Goal: Communication & Community: Share content

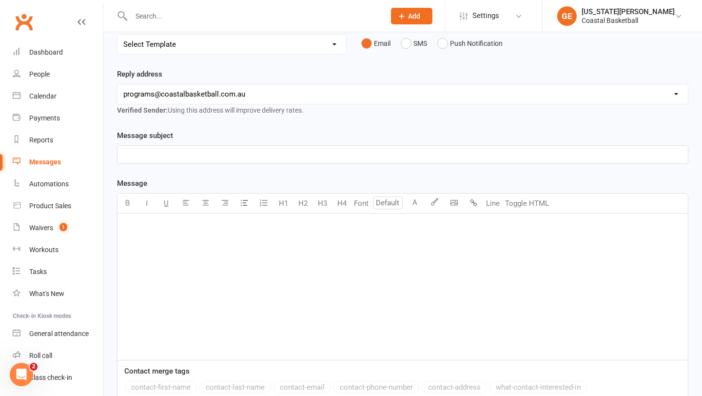
click at [150, 254] on div "﻿" at bounding box center [403, 287] width 571 height 146
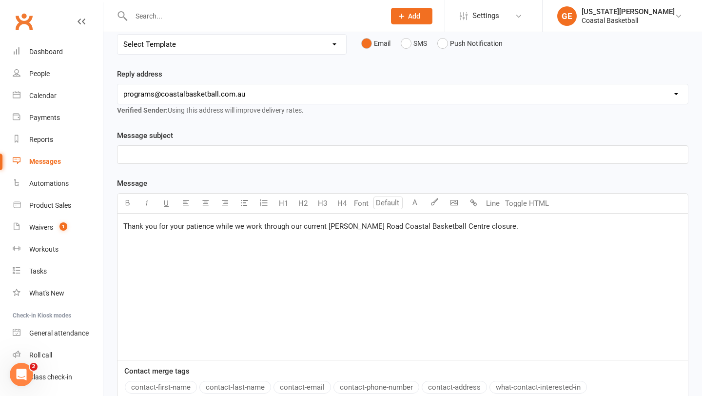
click at [314, 260] on div "Thank you for your patience while we work through our current Denning Road Coas…" at bounding box center [403, 287] width 571 height 146
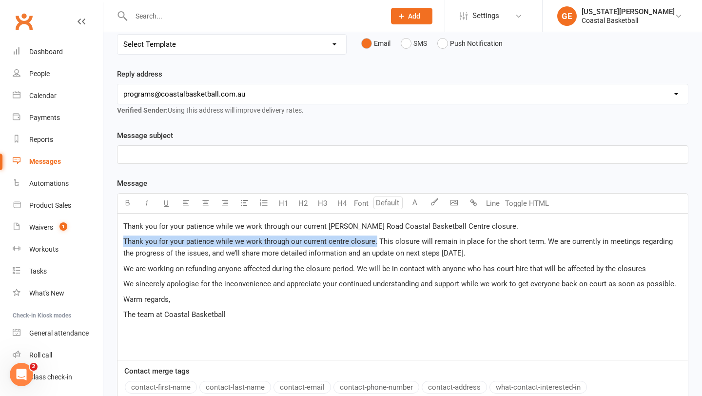
drag, startPoint x: 375, startPoint y: 242, endPoint x: 129, endPoint y: 236, distance: 246.8
click at [129, 236] on p "Thank you for your patience while we work through our current centre closure. T…" at bounding box center [402, 247] width 559 height 23
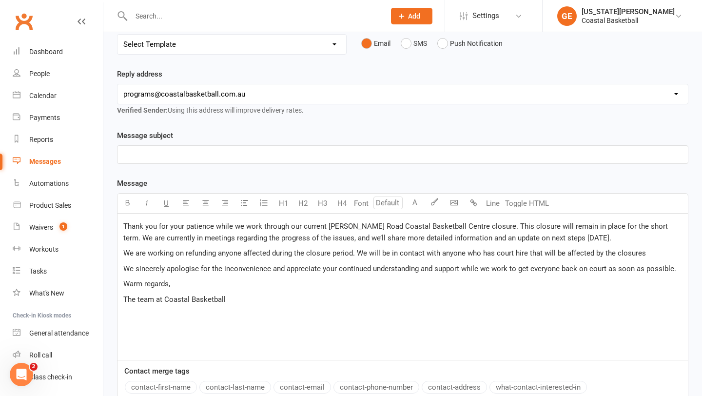
click at [585, 235] on p "Thank you for your patience while we work through our current Denning Road Coas…" at bounding box center [402, 231] width 559 height 23
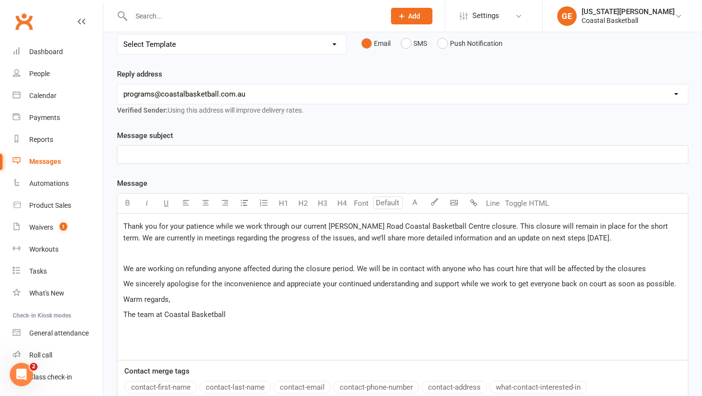
click at [650, 268] on p "We are working on refunding anyone affected during the closure period. We will …" at bounding box center [402, 269] width 559 height 12
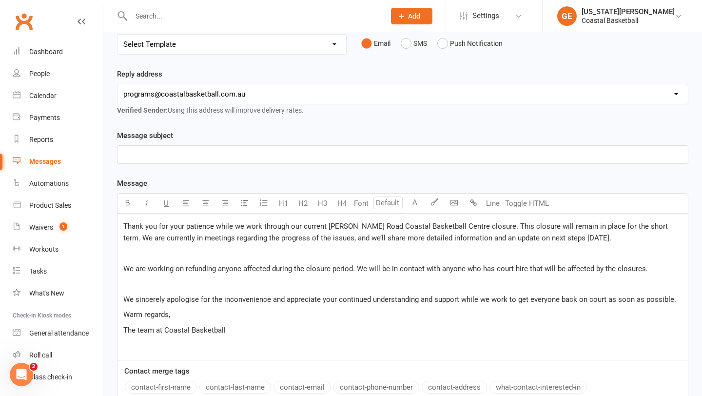
click at [678, 299] on p "We sincerely apologise for the inconvenience and appreciate your continued unde…" at bounding box center [402, 300] width 559 height 12
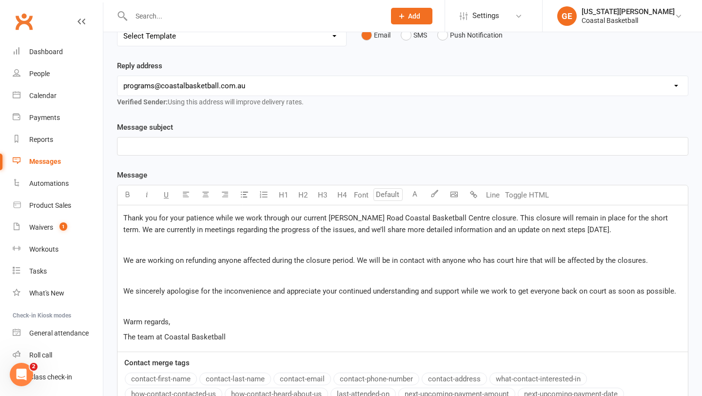
scroll to position [135, 0]
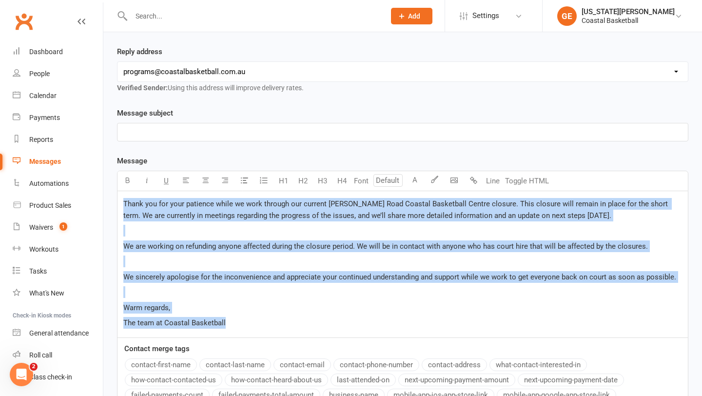
drag, startPoint x: 124, startPoint y: 205, endPoint x: 248, endPoint y: 318, distance: 167.4
click at [248, 318] on div "Thank you for your patience while we work through our current Denning Road Coas…" at bounding box center [403, 264] width 571 height 146
copy div "Thank you for your patience while we work through our current Denning Road Coas…"
click at [194, 128] on p "﻿" at bounding box center [402, 132] width 559 height 12
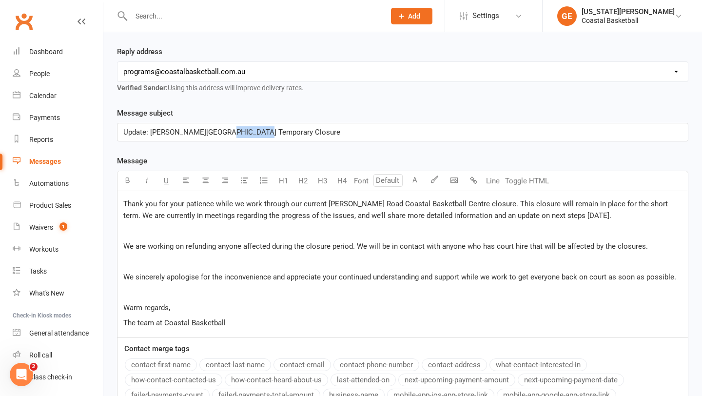
drag, startPoint x: 255, startPoint y: 131, endPoint x: 221, endPoint y: 131, distance: 34.1
click at [221, 131] on span "Update: Denning Road Centre Temporary Closure" at bounding box center [231, 132] width 217 height 9
click at [124, 202] on span "Thank you for your patience while we work through our current Denning Road Coas…" at bounding box center [396, 209] width 547 height 20
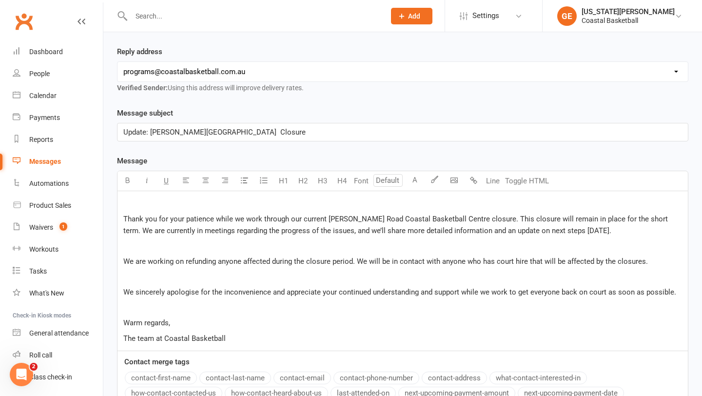
click at [132, 199] on p "﻿" at bounding box center [402, 204] width 559 height 12
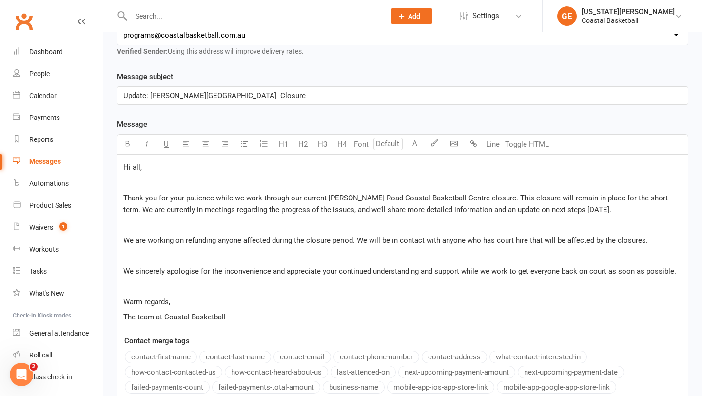
scroll to position [0, 0]
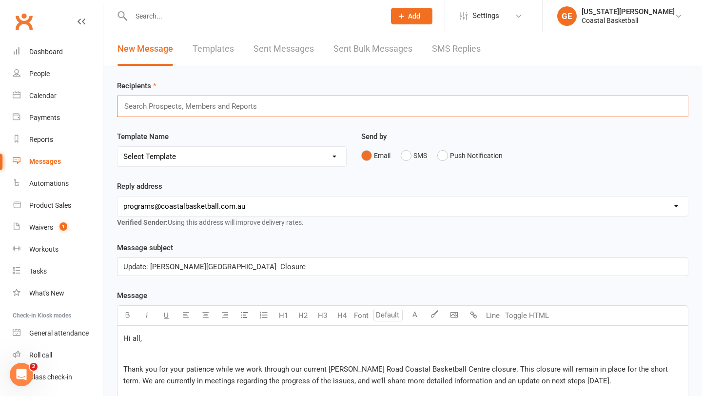
click at [191, 105] on input "text" at bounding box center [194, 106] width 143 height 13
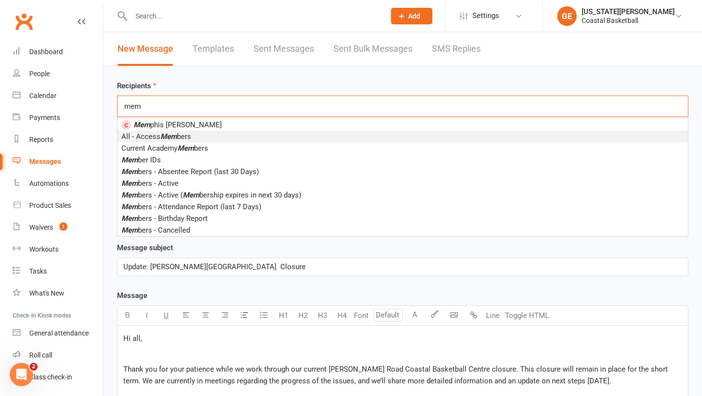
type input "mem"
click at [196, 132] on li "All - Access Mem bers" at bounding box center [403, 137] width 571 height 12
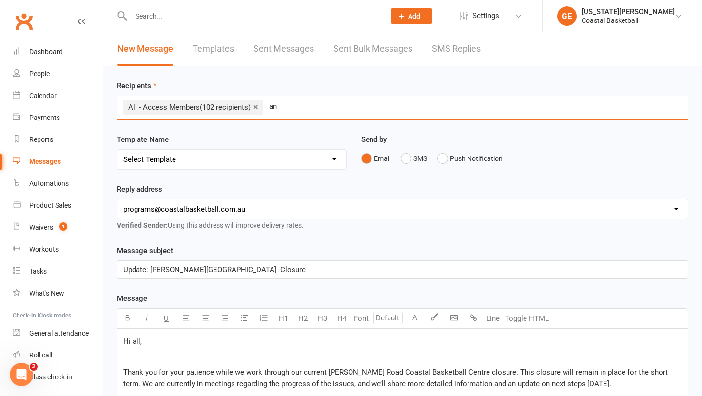
type input "a"
type input "A"
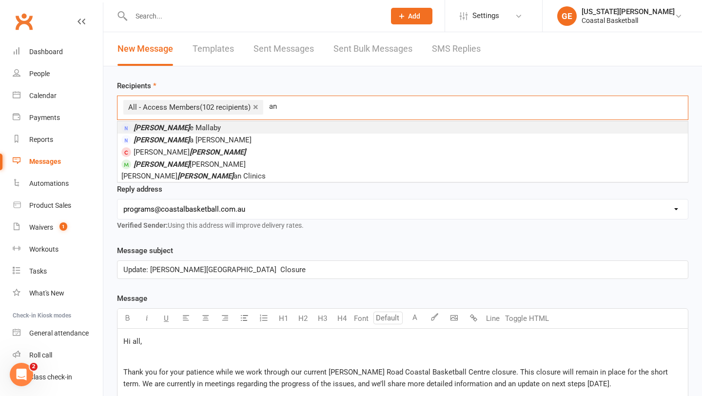
type input "a"
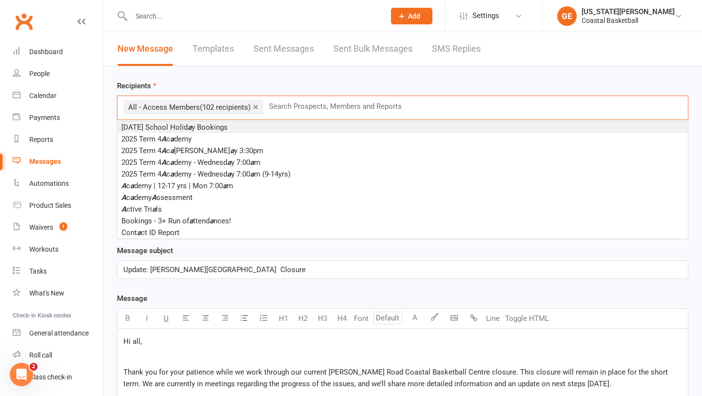
click at [269, 76] on div "Recipients × All - Access Members (102 recipients) Search Prospects, Members an…" at bounding box center [402, 358] width 599 height 585
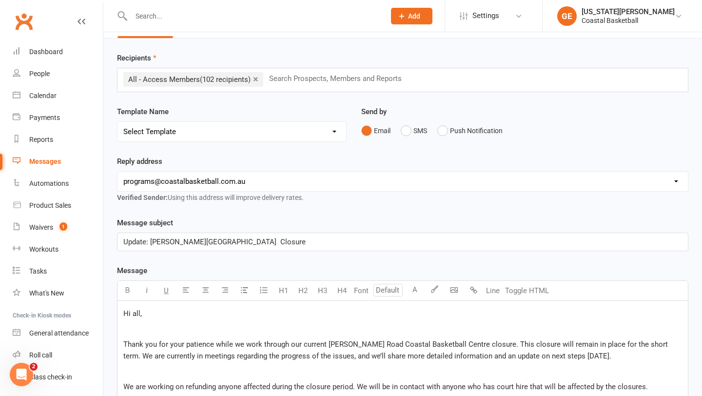
scroll to position [23, 0]
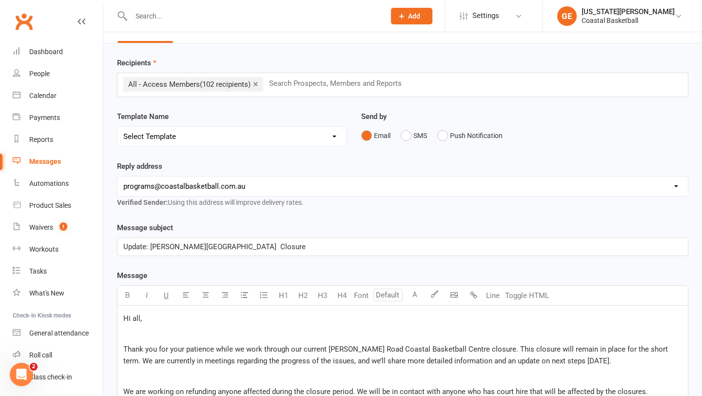
click at [264, 137] on select "Select Template [SMS] [Default template - review before using] Appointment remi…" at bounding box center [232, 137] width 229 height 20
click at [118, 127] on select "Select Template [SMS] [Default template - review before using] Appointment remi…" at bounding box center [232, 137] width 229 height 20
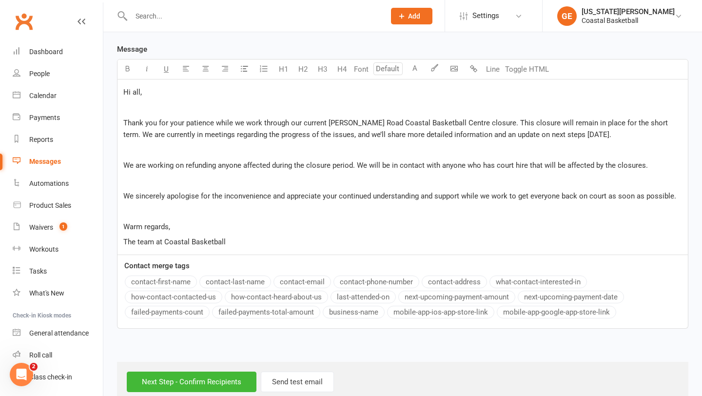
scroll to position [263, 0]
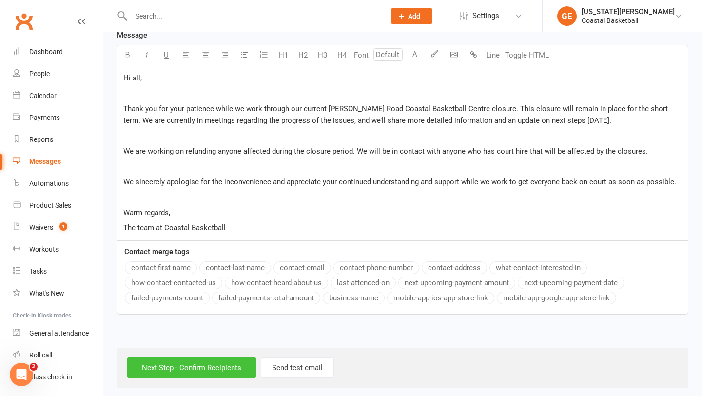
click at [197, 364] on input "Next Step - Confirm Recipients" at bounding box center [192, 367] width 130 height 20
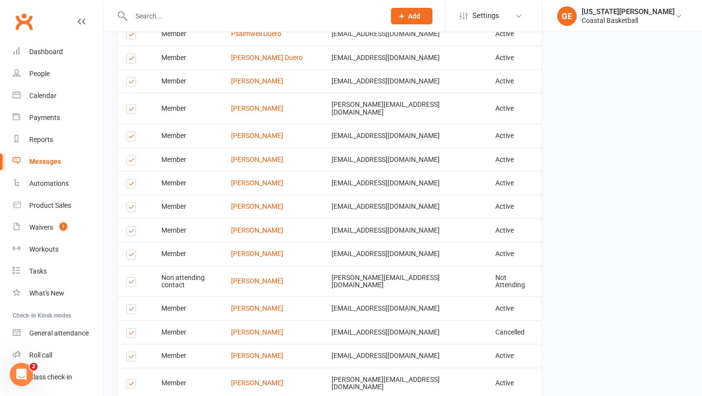
scroll to position [1358, 0]
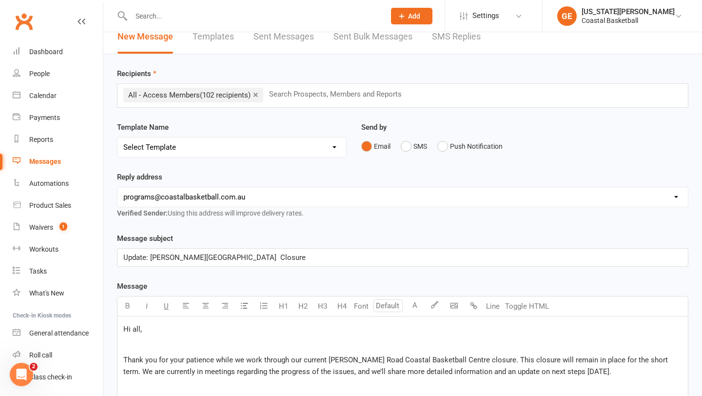
scroll to position [269, 0]
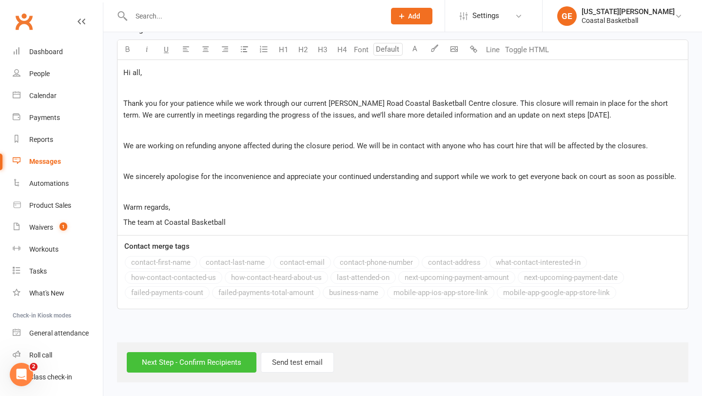
click at [173, 360] on input "Next Step - Confirm Recipients" at bounding box center [192, 362] width 130 height 20
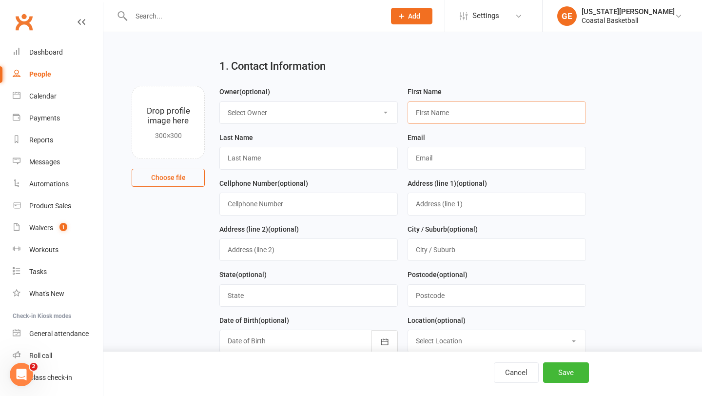
scroll to position [11, 0]
click at [50, 94] on div "Calendar" at bounding box center [42, 96] width 27 height 8
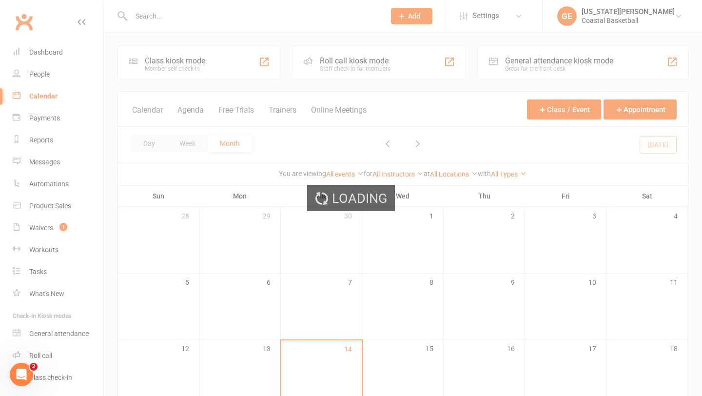
click at [48, 68] on div "Loading" at bounding box center [351, 198] width 702 height 396
click at [38, 75] on div "Loading" at bounding box center [351, 198] width 702 height 396
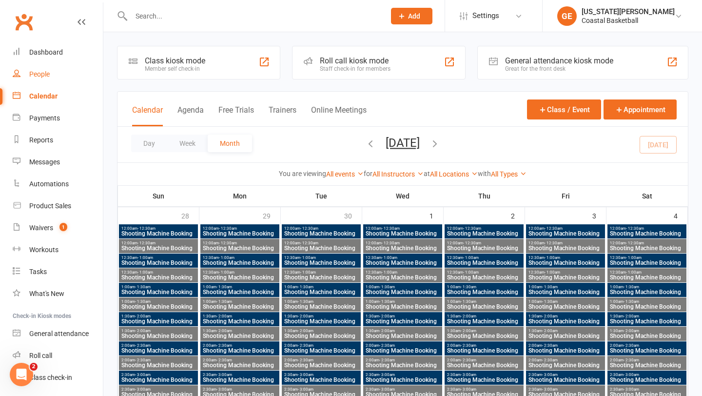
click at [39, 75] on div "People" at bounding box center [39, 74] width 20 height 8
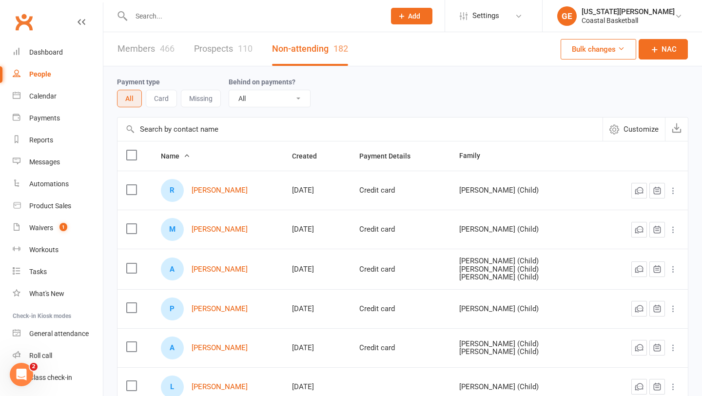
click at [155, 53] on link "Members 466" at bounding box center [146, 49] width 57 height 34
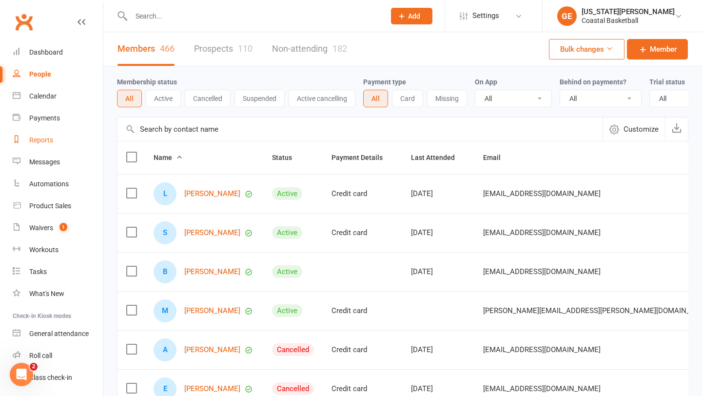
click at [52, 136] on div "Reports" at bounding box center [41, 140] width 24 height 8
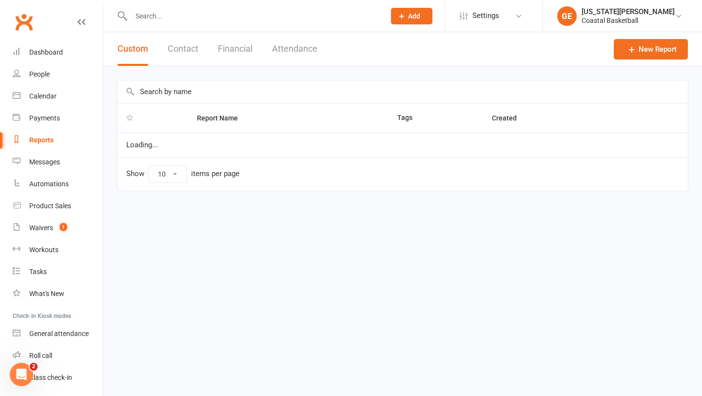
select select "25"
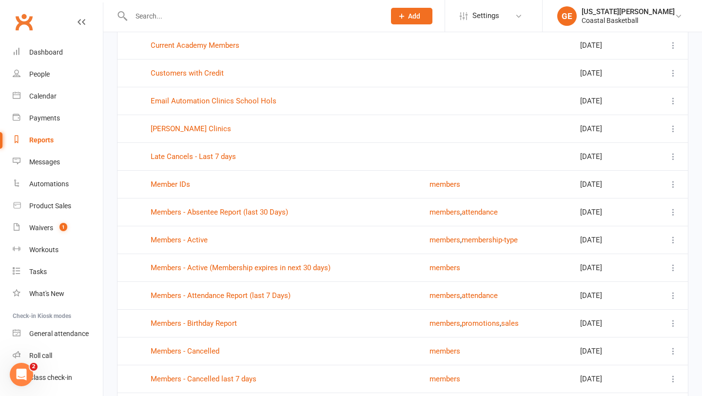
scroll to position [507, 0]
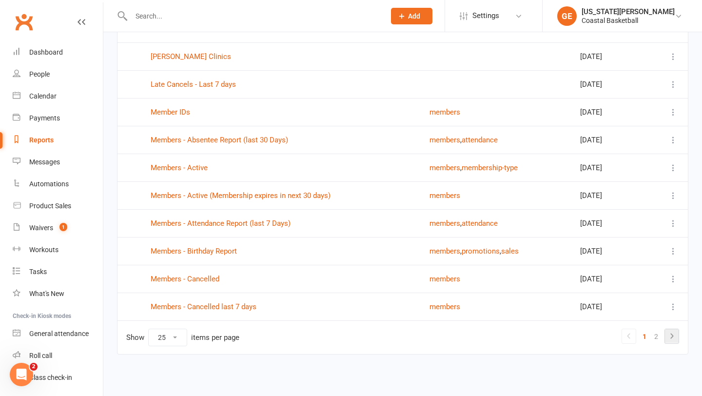
click at [676, 335] on icon at bounding box center [672, 336] width 12 height 12
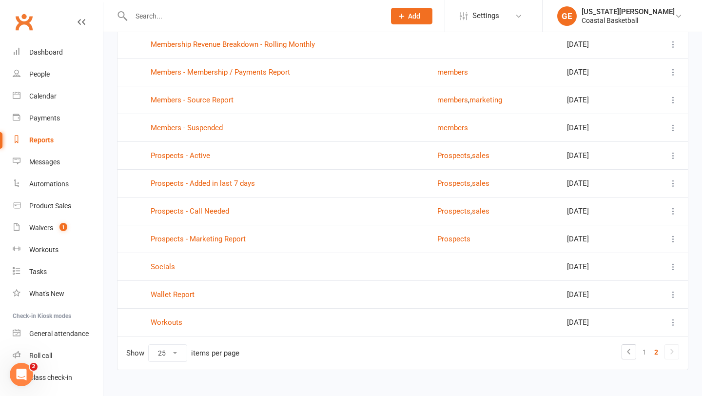
scroll to position [107, 0]
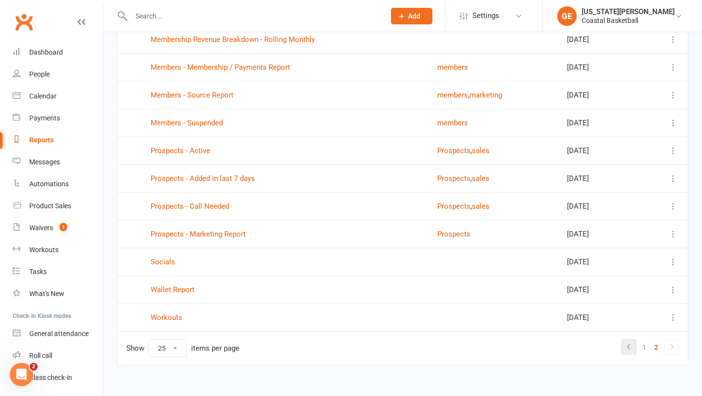
click at [625, 349] on icon at bounding box center [629, 347] width 12 height 12
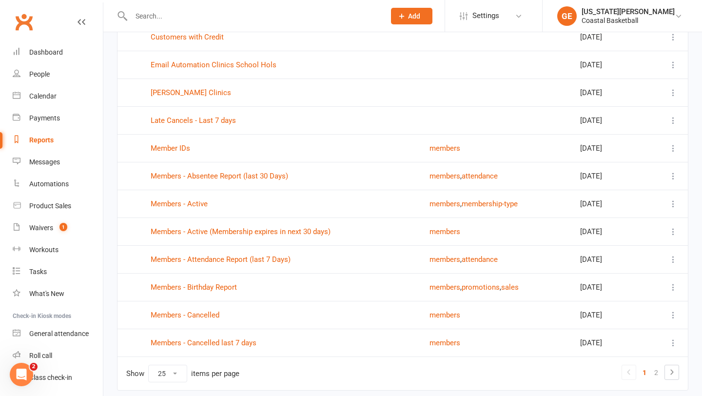
scroll to position [473, 0]
